Goal: Find specific page/section: Find specific page/section

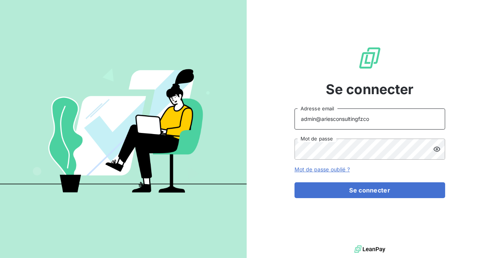
click at [369, 123] on input "admin@ariesconsultingfzco" at bounding box center [370, 118] width 151 height 21
type input "admin@bpaexperts"
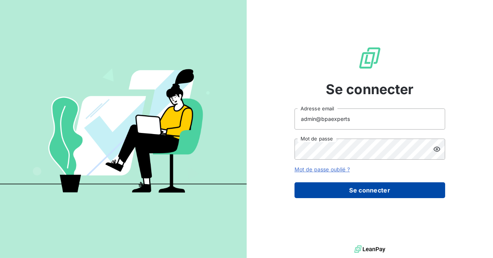
click at [365, 186] on button "Se connecter" at bounding box center [370, 190] width 151 height 16
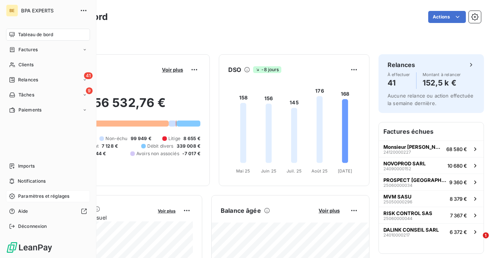
click at [33, 196] on span "Paramètres et réglages" at bounding box center [43, 196] width 51 height 7
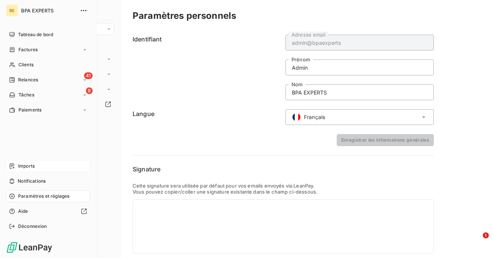
click at [27, 169] on span "Imports" at bounding box center [26, 166] width 17 height 7
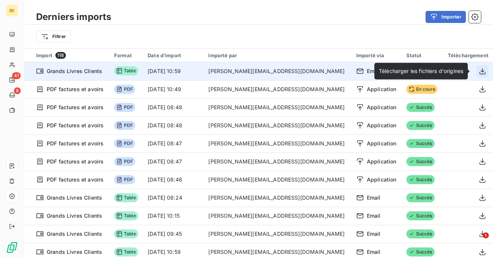
click at [479, 71] on icon "button" at bounding box center [483, 71] width 8 height 8
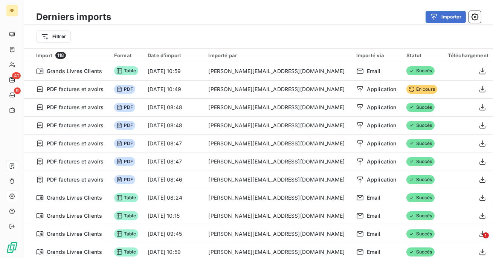
click at [321, 2] on div "Derniers imports Importer Filtrer" at bounding box center [258, 24] width 469 height 48
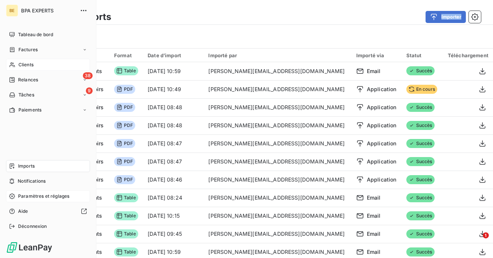
click at [21, 61] on div "Clients" at bounding box center [48, 65] width 84 height 12
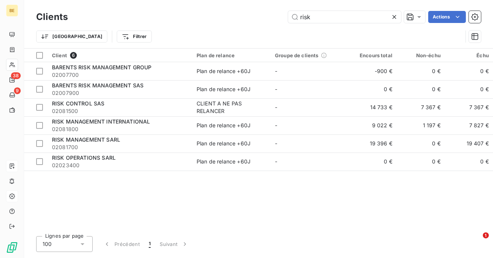
type input "risk"
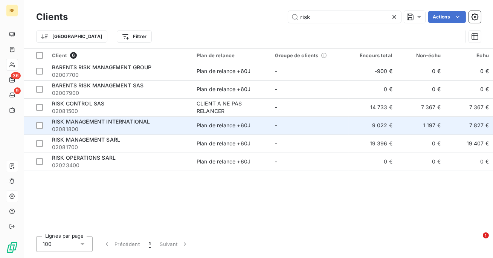
click at [113, 119] on span "RISK MANAGEMENT INTERNATIONAL" at bounding box center [101, 121] width 98 height 6
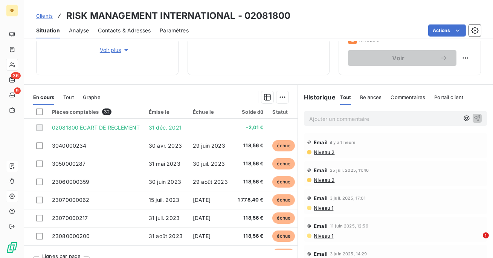
scroll to position [127, 0]
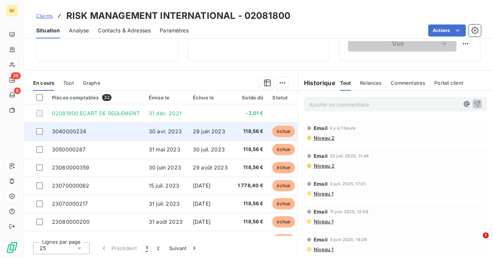
click at [139, 133] on td "3040000234" at bounding box center [95, 131] width 97 height 18
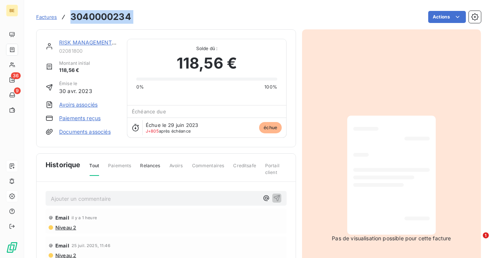
drag, startPoint x: 137, startPoint y: 12, endPoint x: 61, endPoint y: 12, distance: 76.1
click at [61, 12] on div "Factures 3040000234 Actions" at bounding box center [258, 17] width 445 height 16
copy section "3040000234 Actions"
click at [90, 42] on link "RISK MANAGEMENT INTERNATIONAL" at bounding box center [108, 42] width 98 height 6
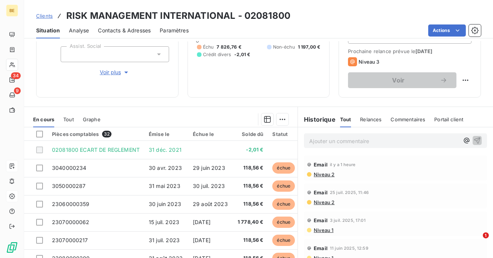
scroll to position [127, 0]
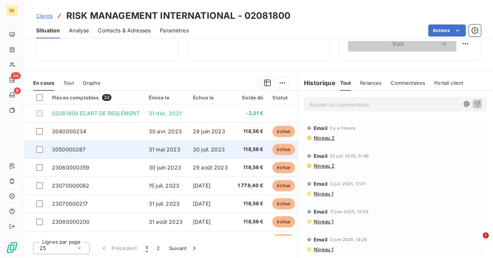
click at [108, 151] on td "3050000287" at bounding box center [95, 149] width 97 height 18
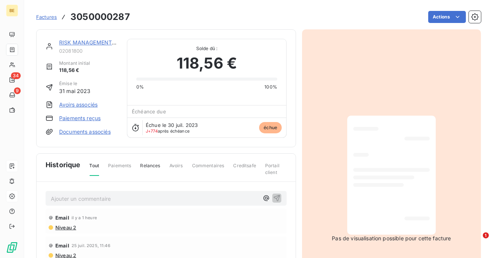
click at [125, 18] on h3 "3050000287" at bounding box center [100, 17] width 60 height 14
drag, startPoint x: 133, startPoint y: 18, endPoint x: 68, endPoint y: 16, distance: 65.2
click at [68, 16] on div "Factures 3050000287 Actions" at bounding box center [258, 17] width 445 height 16
copy h3 "3050000287"
